Goal: Navigation & Orientation: Understand site structure

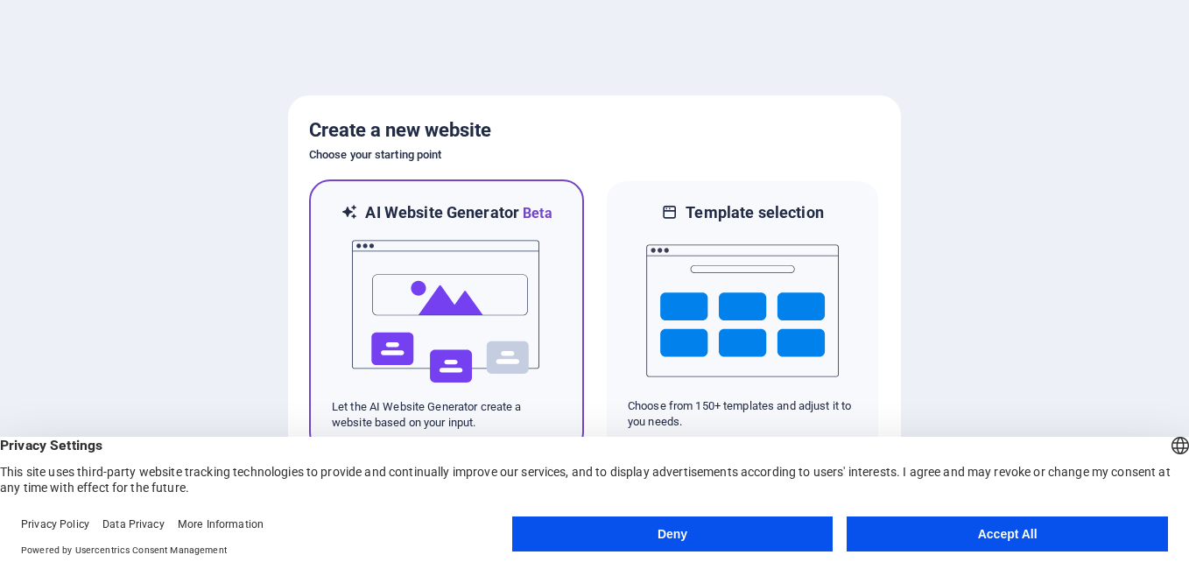
click at [528, 318] on img at bounding box center [446, 311] width 193 height 175
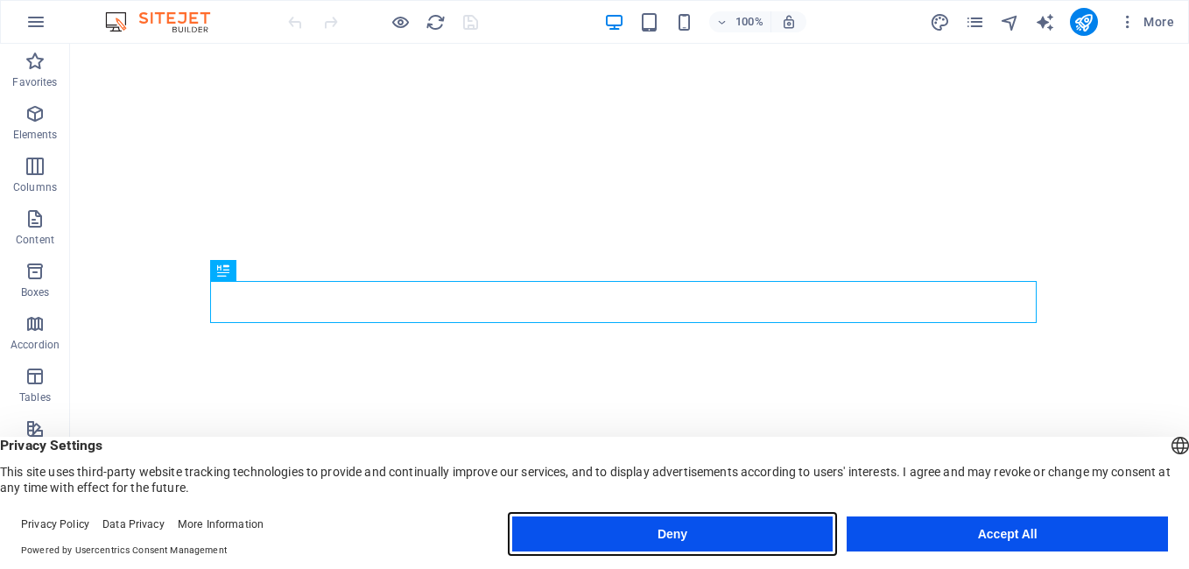
click at [613, 524] on button "Deny" at bounding box center [672, 534] width 321 height 35
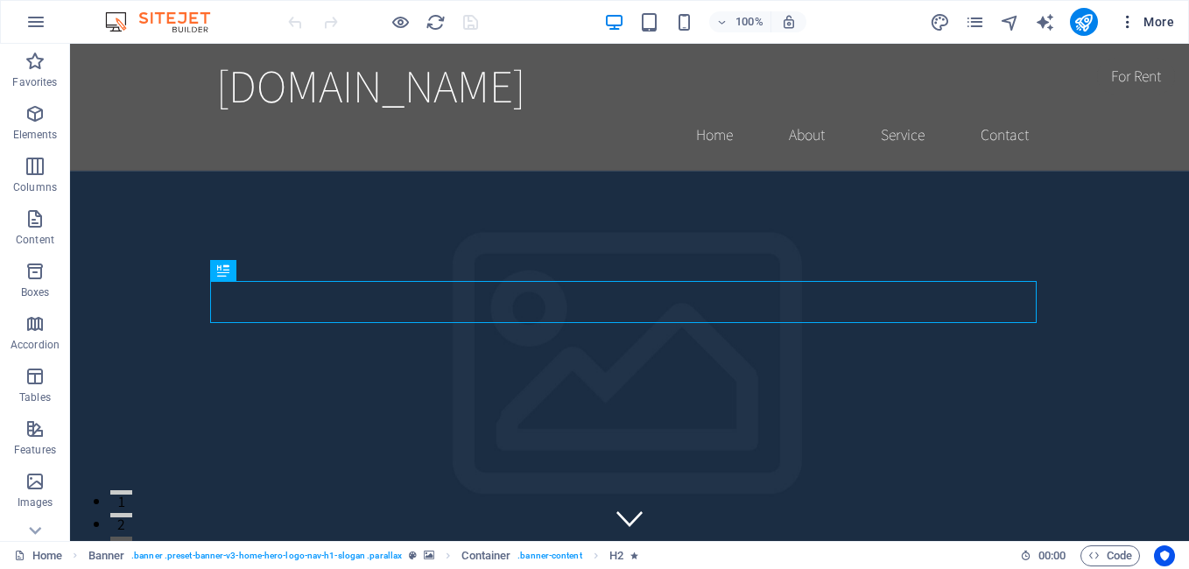
click at [1154, 22] on span "More" at bounding box center [1146, 22] width 55 height 18
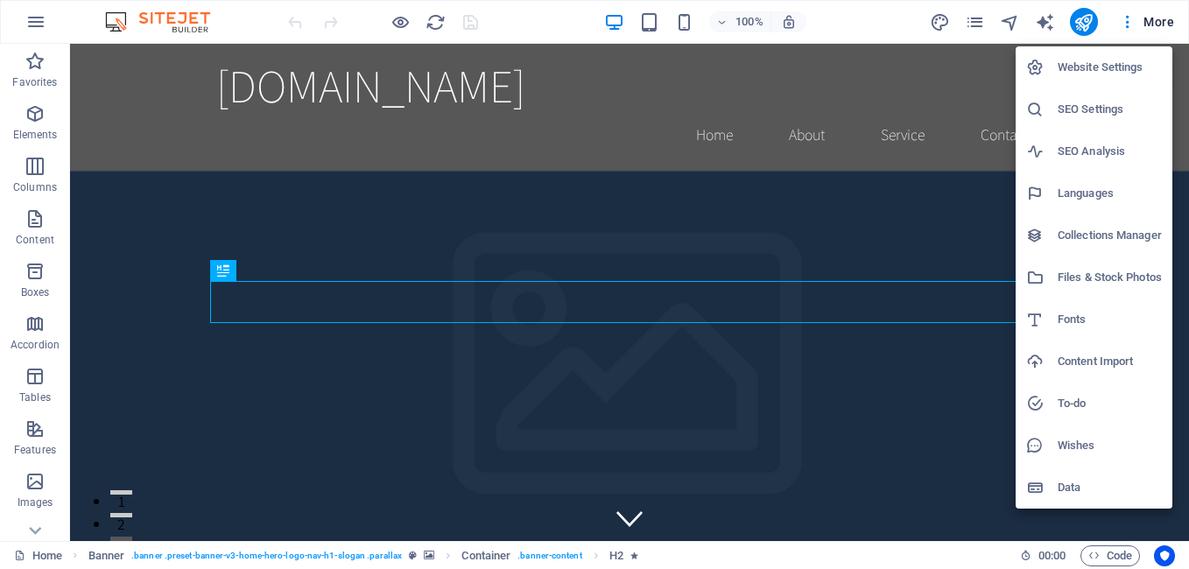
click at [1162, 25] on div at bounding box center [594, 284] width 1189 height 569
